Goal: Task Accomplishment & Management: Use online tool/utility

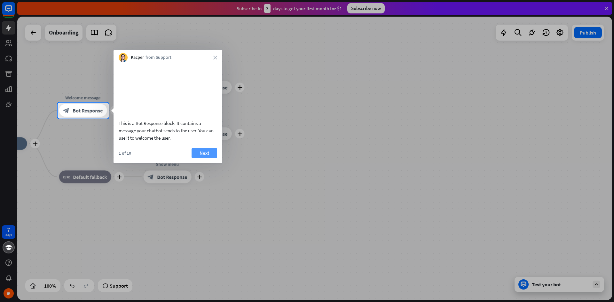
click at [206, 158] on button "Next" at bounding box center [205, 153] width 26 height 10
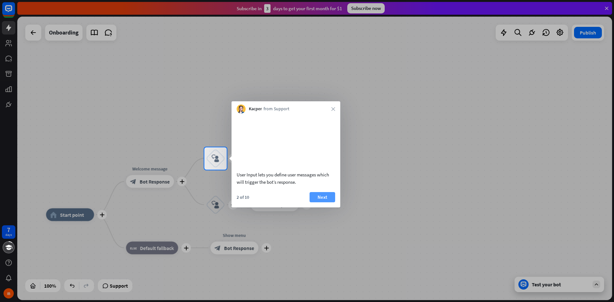
click at [216, 202] on button "Next" at bounding box center [323, 197] width 26 height 10
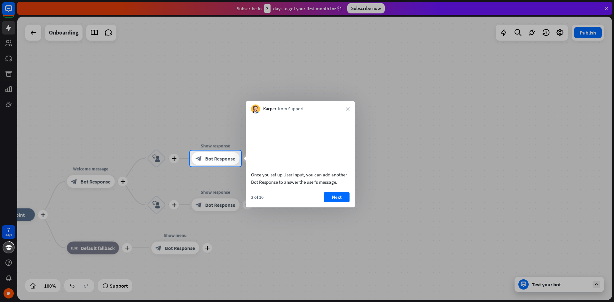
click at [216, 202] on button "Next" at bounding box center [337, 197] width 26 height 10
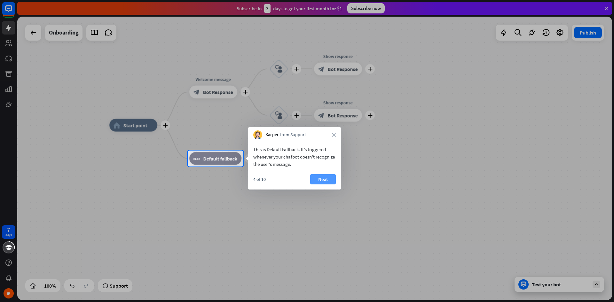
click at [216, 180] on button "Next" at bounding box center [323, 179] width 26 height 10
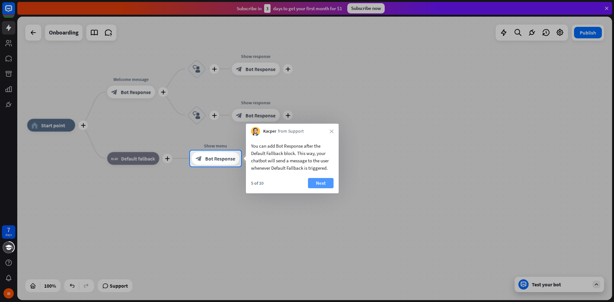
click at [216, 182] on button "Next" at bounding box center [321, 183] width 26 height 10
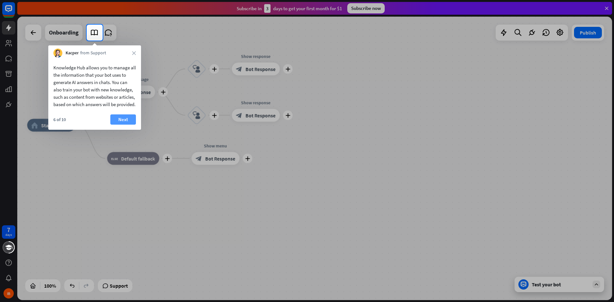
click at [119, 125] on button "Next" at bounding box center [123, 119] width 26 height 10
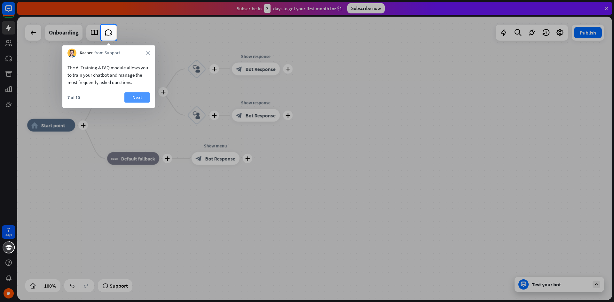
click at [141, 98] on button "Next" at bounding box center [137, 97] width 26 height 10
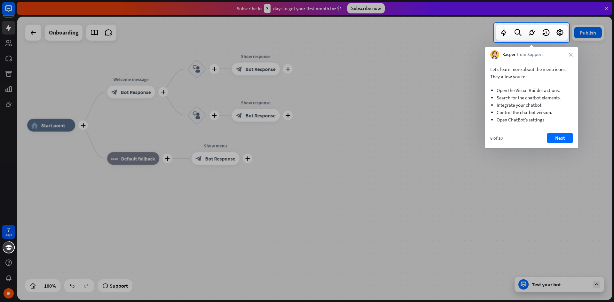
click at [216, 136] on button "Next" at bounding box center [560, 138] width 26 height 10
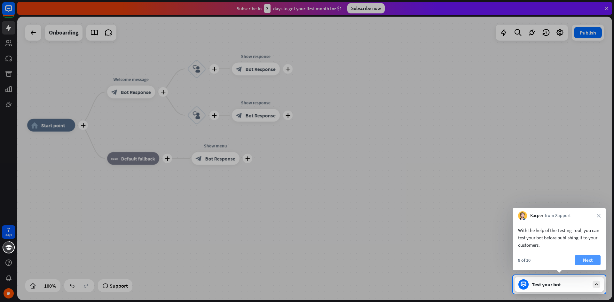
click at [216, 206] on button "Next" at bounding box center [588, 260] width 26 height 10
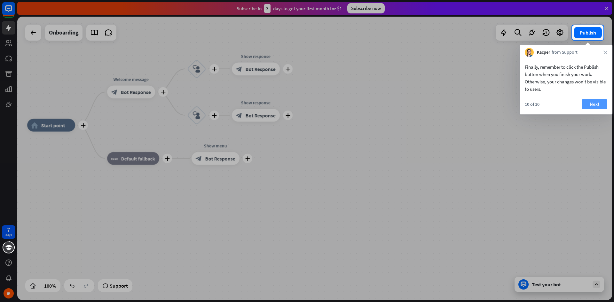
click at [216, 105] on button "Next" at bounding box center [595, 104] width 26 height 10
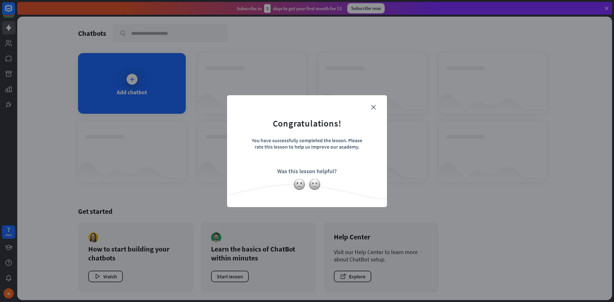
click at [216, 103] on form "Congratulations! You have successfully completed the lesson. Please rate this l…" at bounding box center [307, 141] width 144 height 76
click at [216, 106] on icon "close" at bounding box center [373, 107] width 5 height 5
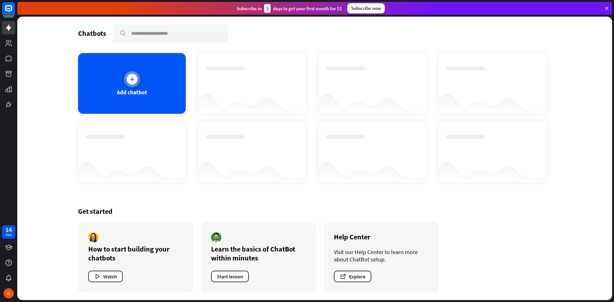
click at [137, 84] on div at bounding box center [132, 79] width 16 height 16
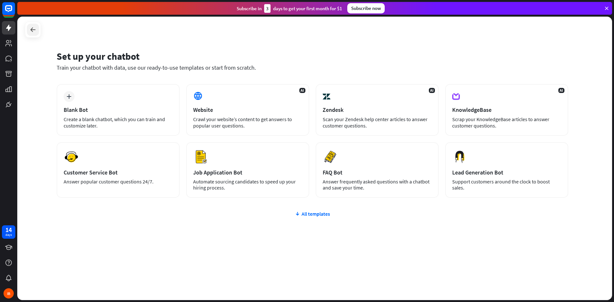
click at [34, 28] on icon at bounding box center [33, 30] width 8 height 8
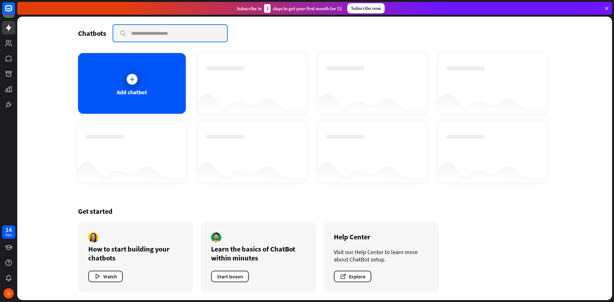
click at [147, 32] on input "text" at bounding box center [170, 33] width 114 height 17
type input "**********"
click at [193, 35] on input "**********" at bounding box center [170, 33] width 114 height 17
click at [198, 32] on input "**********" at bounding box center [170, 33] width 114 height 17
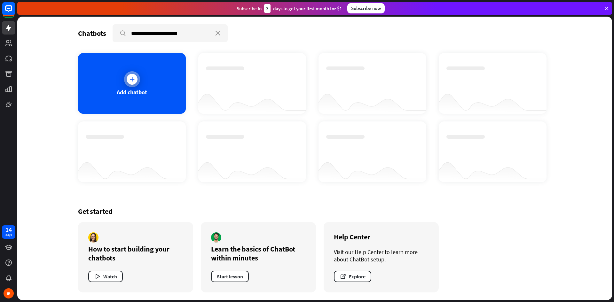
click at [134, 78] on icon at bounding box center [132, 79] width 6 height 6
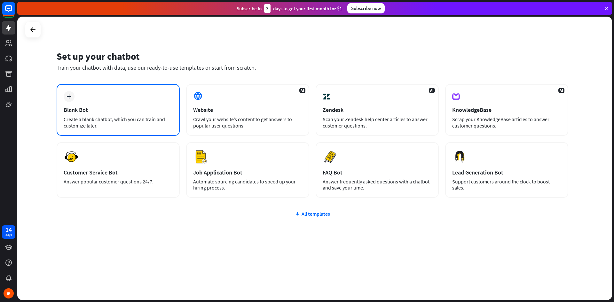
click at [111, 110] on div "Blank Bot" at bounding box center [118, 109] width 109 height 7
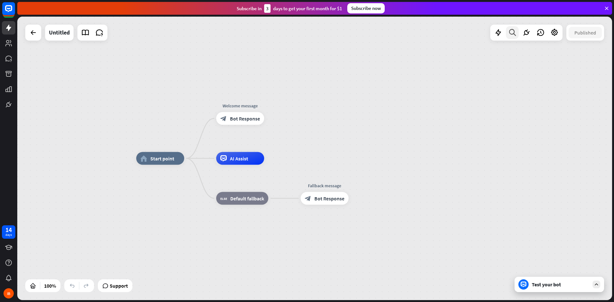
click at [216, 36] on icon at bounding box center [512, 32] width 9 height 8
click at [216, 54] on input "text" at bounding box center [533, 53] width 141 height 16
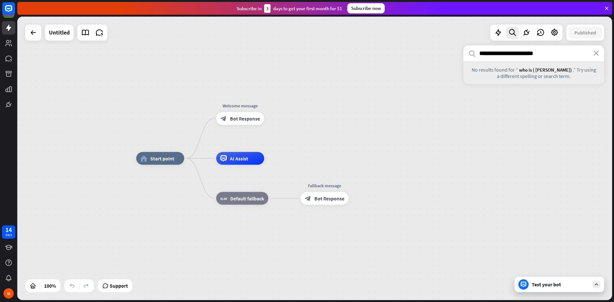
type input "**********"
drag, startPoint x: 578, startPoint y: 61, endPoint x: 482, endPoint y: 43, distance: 97.5
click at [216, 63] on div "**********" at bounding box center [533, 64] width 141 height 39
click at [216, 55] on icon "search" at bounding box center [472, 53] width 7 height 7
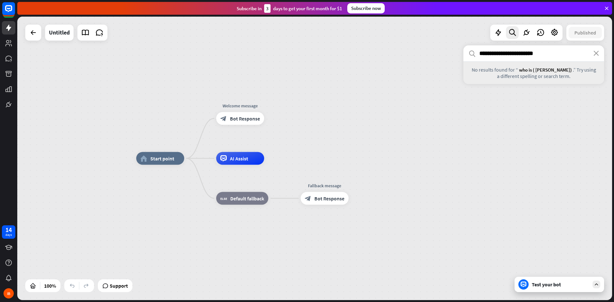
click at [216, 53] on icon "search" at bounding box center [472, 53] width 7 height 7
click at [216, 73] on span "who is ( [PERSON_NAME])" at bounding box center [545, 70] width 53 height 6
click at [216, 57] on input "**********" at bounding box center [533, 53] width 141 height 16
click at [216, 70] on span ".” Try using a different spelling or search term." at bounding box center [546, 73] width 99 height 13
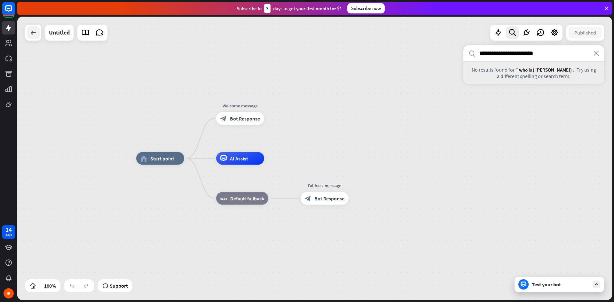
click at [37, 37] on div at bounding box center [33, 32] width 13 height 13
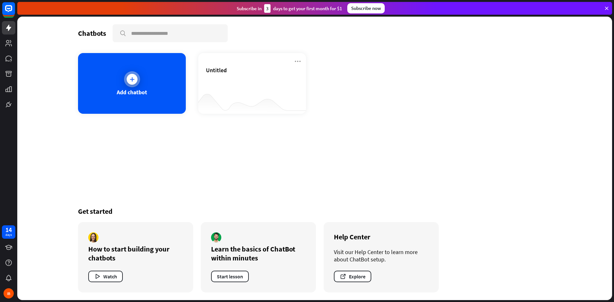
click at [161, 89] on div "Add chatbot" at bounding box center [132, 83] width 108 height 61
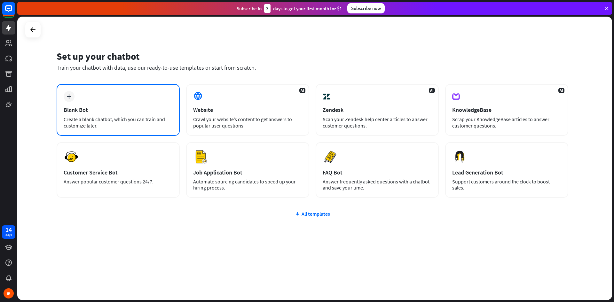
click at [112, 104] on div "plus Blank Bot Create a blank chatbot, which you can train and customize later." at bounding box center [118, 110] width 123 height 52
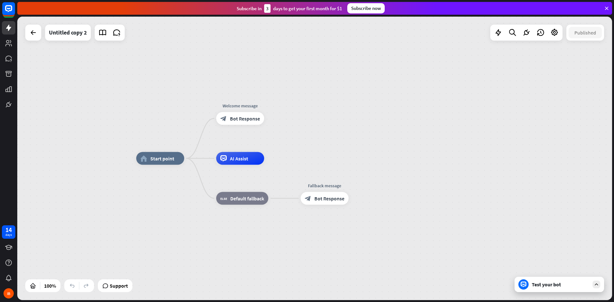
click at [216, 206] on div "Test your bot" at bounding box center [561, 284] width 58 height 6
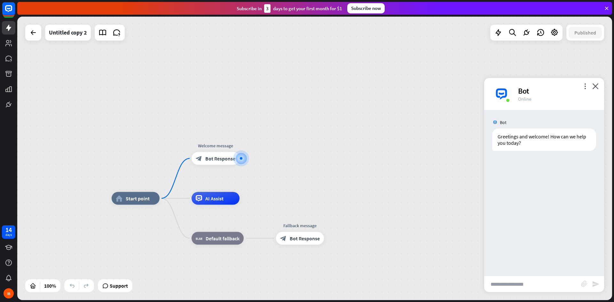
click at [216, 206] on input "text" at bounding box center [532, 284] width 97 height 16
type input "**********"
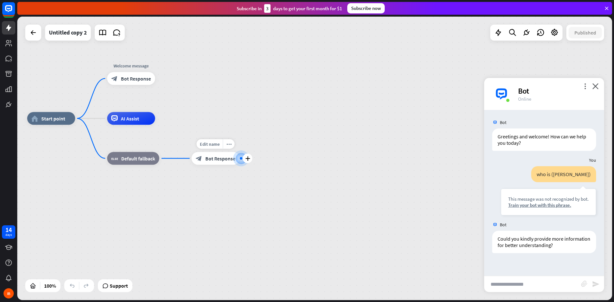
click at [207, 159] on span "Bot Response" at bounding box center [220, 158] width 30 height 6
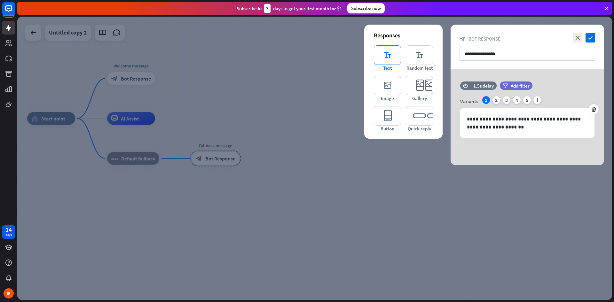
click at [216, 54] on icon "editor_text" at bounding box center [387, 55] width 27 height 20
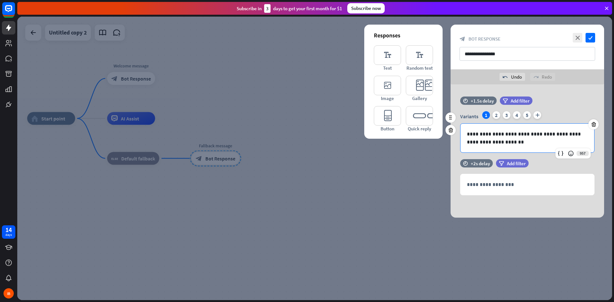
click at [216, 131] on p "**********" at bounding box center [527, 138] width 121 height 16
click at [216, 55] on input "**********" at bounding box center [528, 54] width 136 height 14
click at [66, 34] on div at bounding box center [314, 159] width 595 height 284
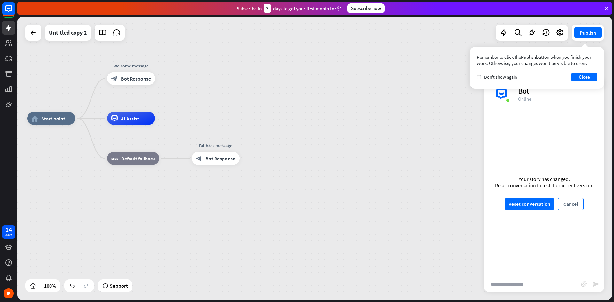
drag, startPoint x: 568, startPoint y: 205, endPoint x: 572, endPoint y: 204, distance: 3.5
click at [216, 205] on button "Cancel" at bounding box center [571, 204] width 26 height 12
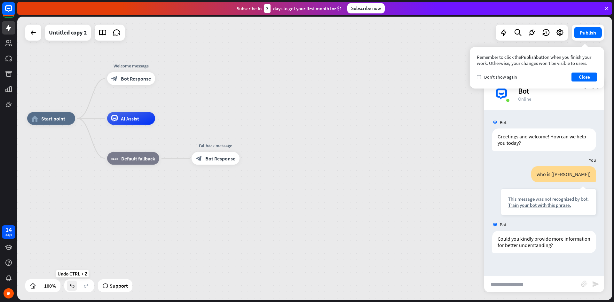
click at [73, 206] on icon at bounding box center [72, 286] width 6 height 6
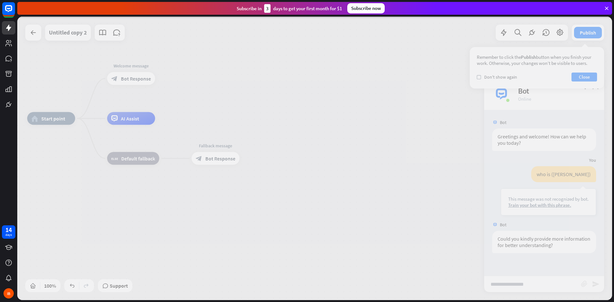
click at [73, 206] on div at bounding box center [314, 159] width 595 height 284
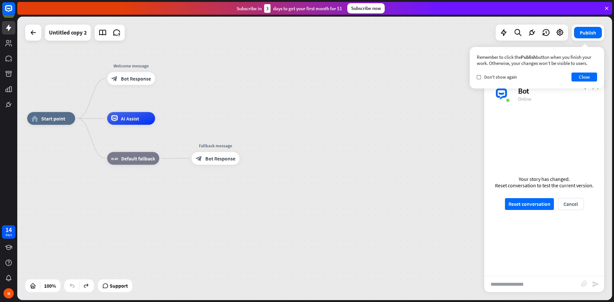
click at [73, 206] on icon at bounding box center [72, 286] width 6 height 6
click at [10, 206] on icon at bounding box center [8, 247] width 7 height 5
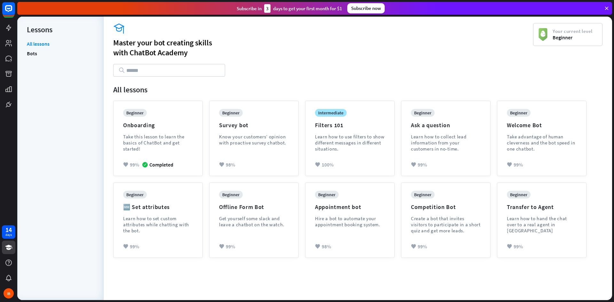
click at [216, 34] on span "Your current level" at bounding box center [573, 31] width 40 height 6
